Goal: Transaction & Acquisition: Purchase product/service

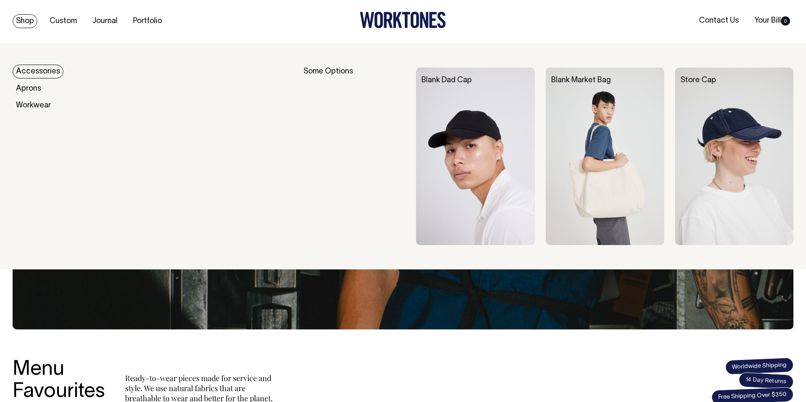
scroll to position [1, 0]
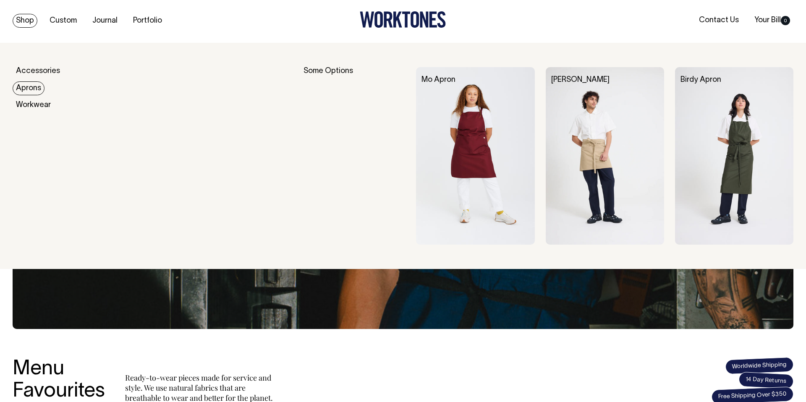
click at [36, 90] on link "Aprons" at bounding box center [29, 88] width 32 height 14
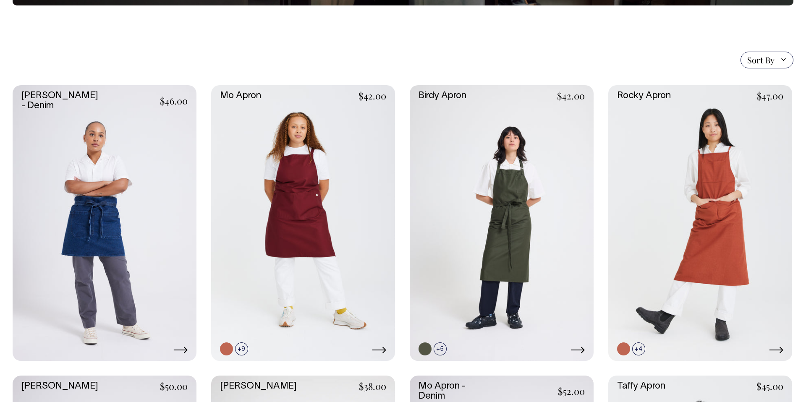
click at [129, 182] on link at bounding box center [105, 223] width 184 height 276
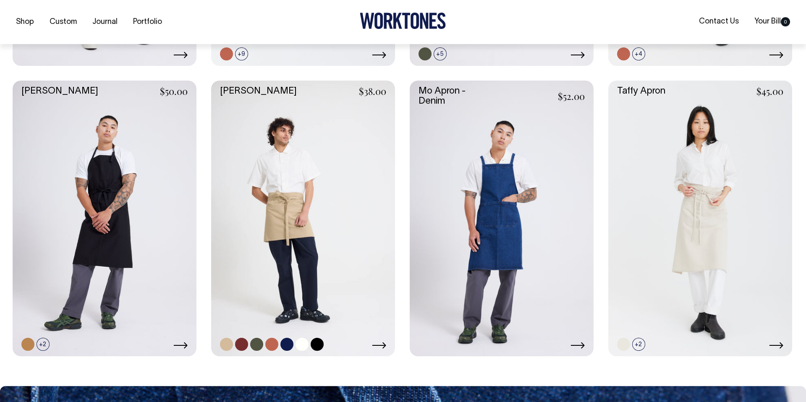
scroll to position [469, 0]
click at [303, 346] on link at bounding box center [302, 344] width 13 height 13
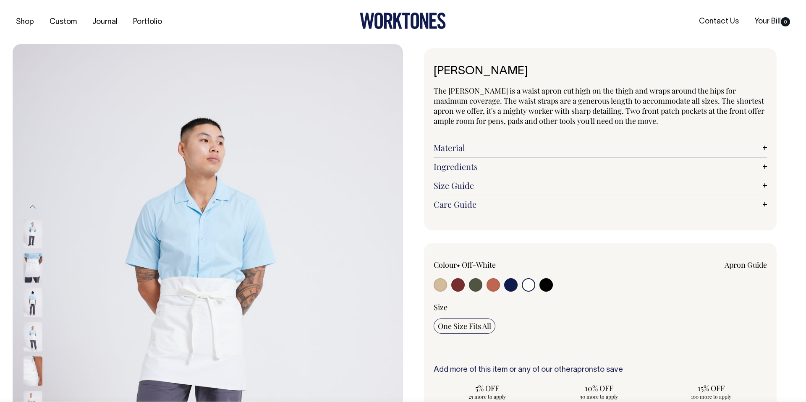
select select "Off-White"
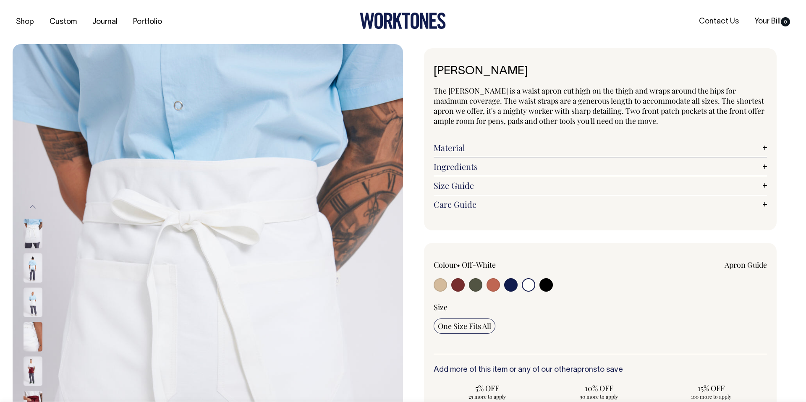
click at [33, 273] on img at bounding box center [33, 267] width 19 height 29
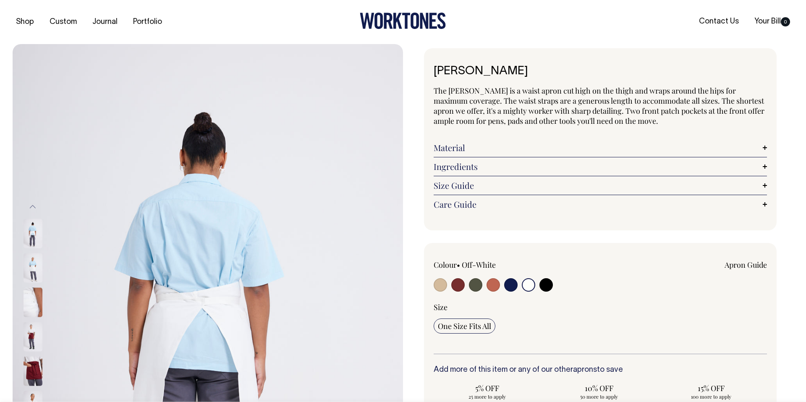
click at [25, 272] on img at bounding box center [33, 267] width 19 height 29
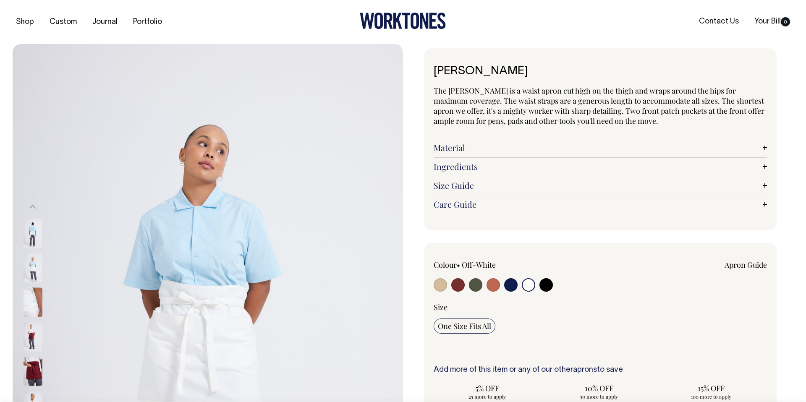
click at [35, 269] on img at bounding box center [33, 267] width 19 height 29
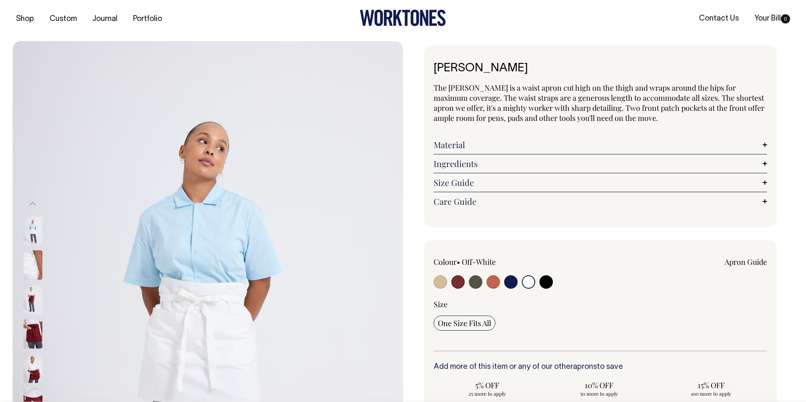
scroll to position [3, 0]
